Goal: Information Seeking & Learning: Compare options

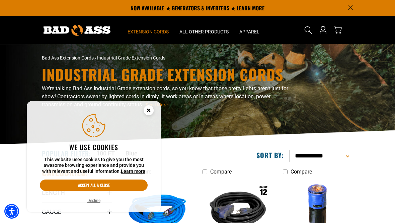
click at [148, 115] on circle "Cookie Consent" at bounding box center [149, 110] width 10 height 10
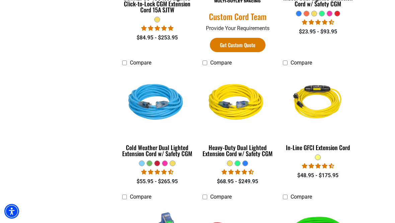
scroll to position [399, 0]
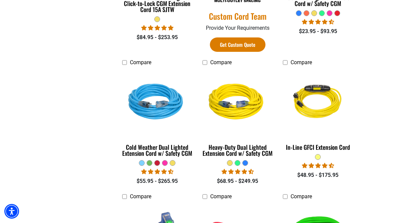
click at [159, 108] on img at bounding box center [157, 102] width 72 height 65
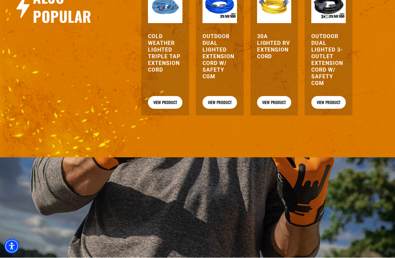
scroll to position [918, 0]
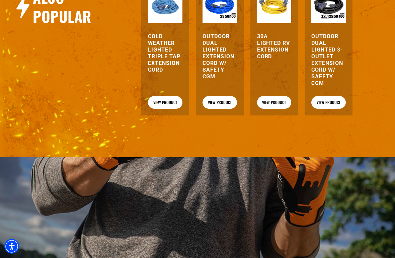
click at [276, 109] on link "View Product" at bounding box center [274, 102] width 34 height 13
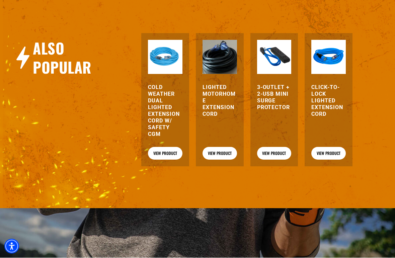
scroll to position [849, 0]
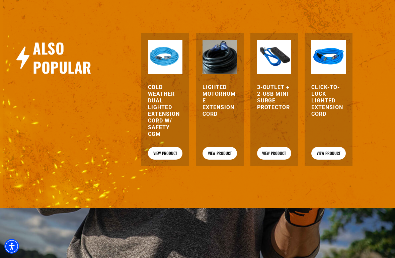
click at [229, 160] on link "View Product" at bounding box center [219, 153] width 34 height 13
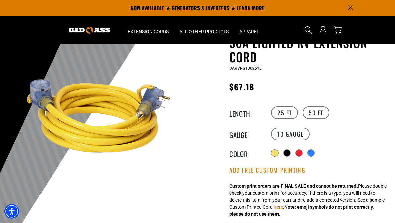
scroll to position [34, 0]
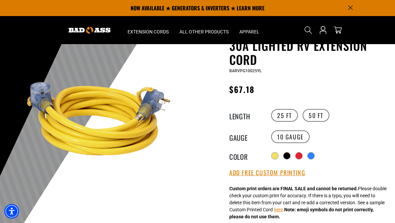
click at [147, 125] on img at bounding box center [99, 119] width 158 height 158
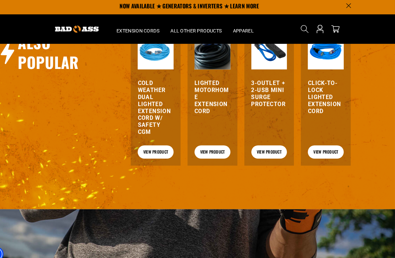
scroll to position [851, 0]
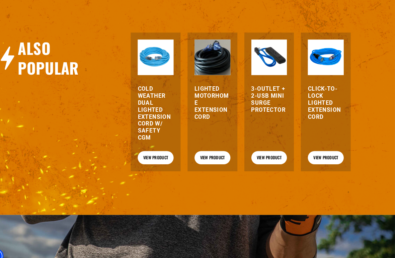
click at [148, 135] on h3 "Cold Weather Dual Lighted Extension Cord w/ Safety CGM" at bounding box center [165, 110] width 34 height 54
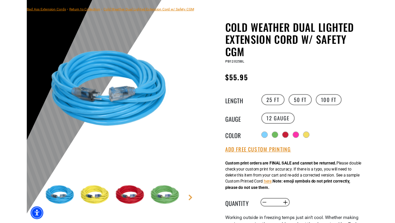
scroll to position [64, 0]
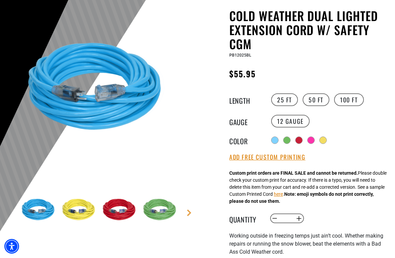
click at [315, 103] on label "50 FT" at bounding box center [316, 99] width 27 height 13
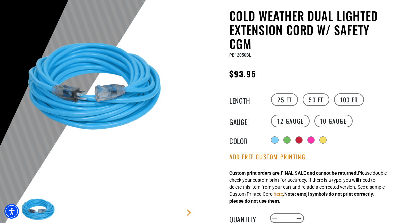
click at [333, 121] on label "10 Gauge Translation missing: en.products.product.variant_sold_out_or_unavailab…" at bounding box center [333, 121] width 38 height 13
